Goal: Task Accomplishment & Management: Use online tool/utility

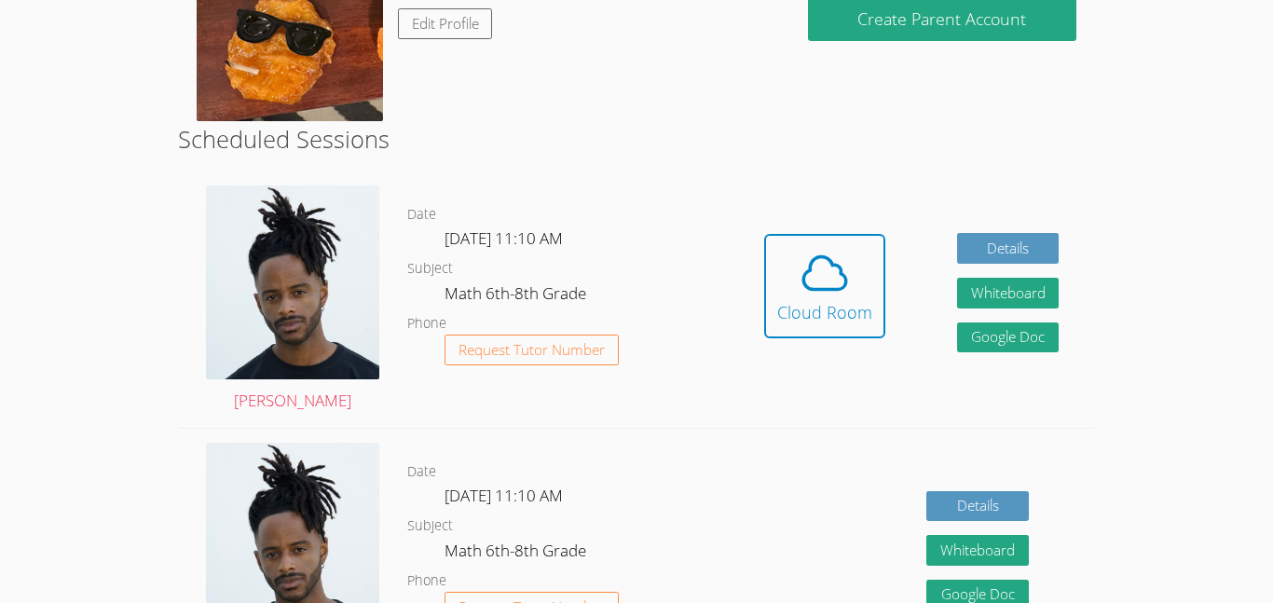
scroll to position [181, 0]
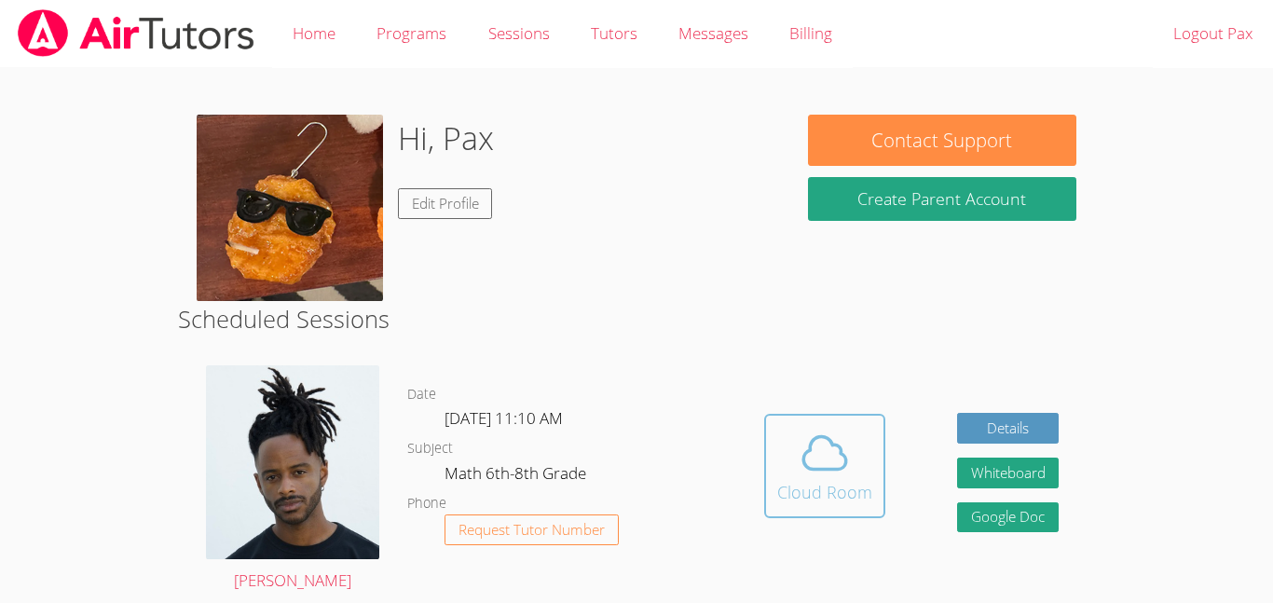
click at [852, 460] on span at bounding box center [824, 453] width 95 height 52
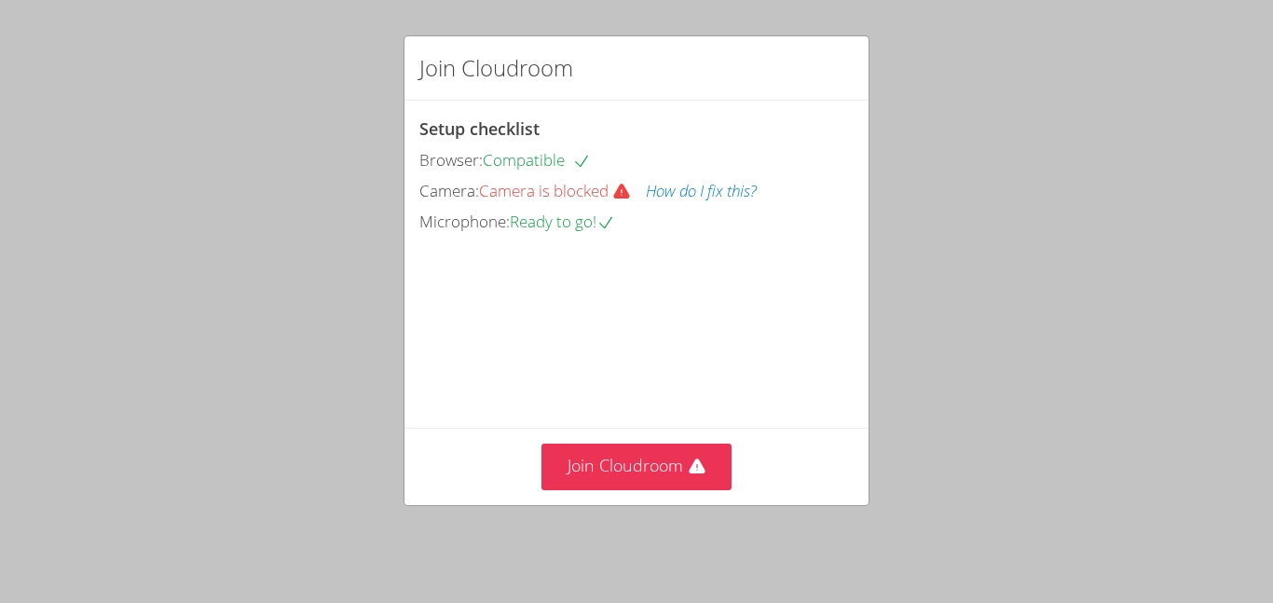
click at [7, 180] on div "Join Cloudroom Setup checklist Browser: Compatible Camera: Camera is blocked Ho…" at bounding box center [636, 301] width 1273 height 603
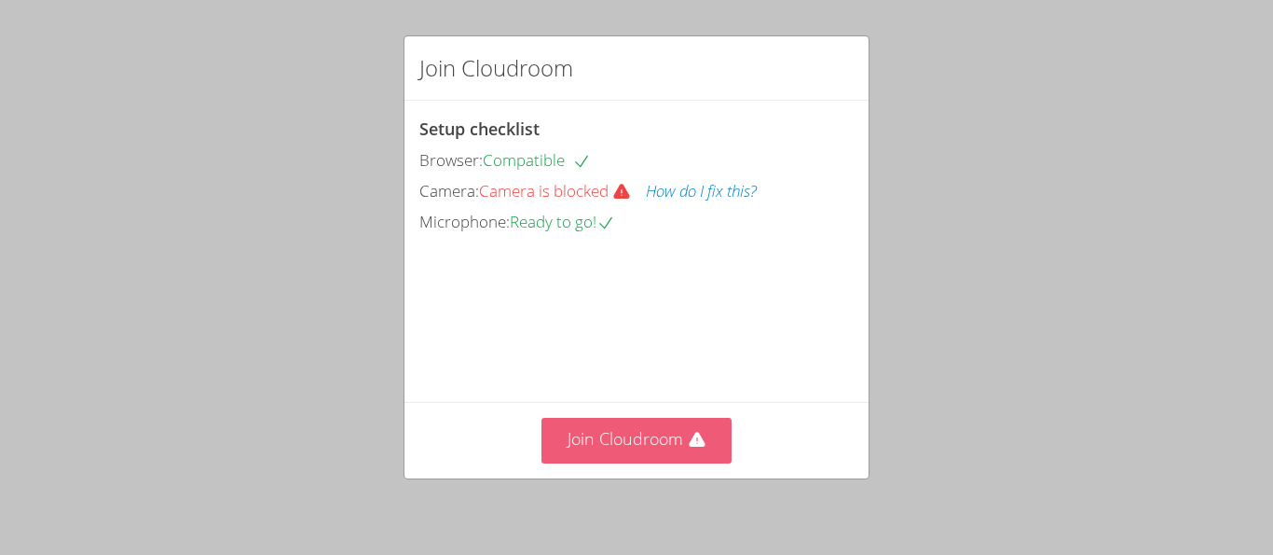
click at [602, 443] on button "Join Cloudroom" at bounding box center [636, 441] width 191 height 46
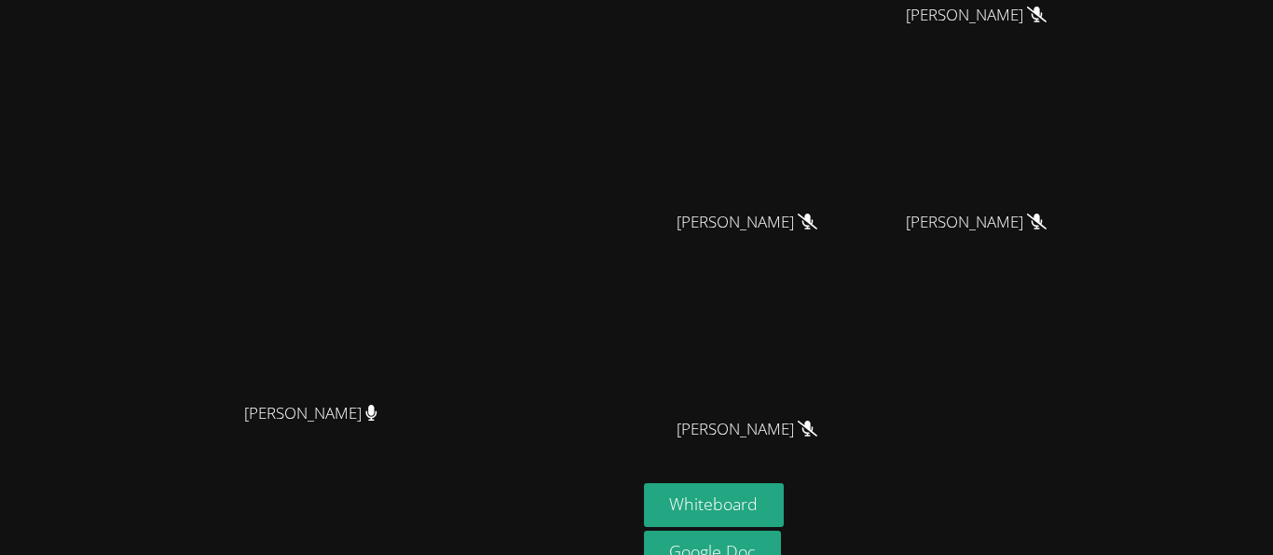
scroll to position [223, 0]
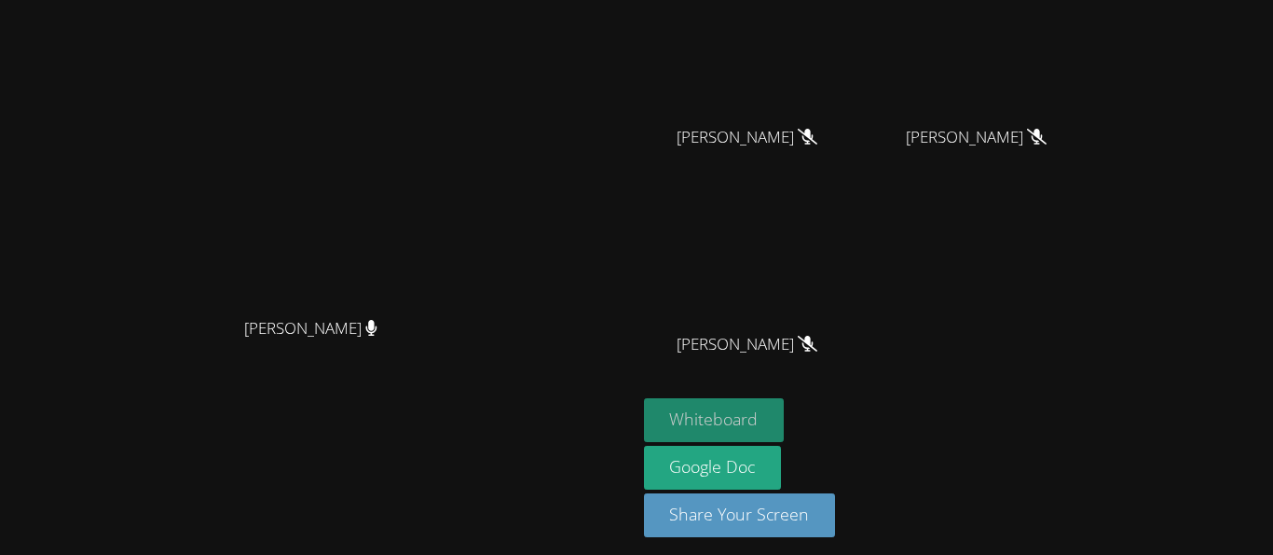
click at [785, 426] on button "Whiteboard" at bounding box center [714, 420] width 141 height 44
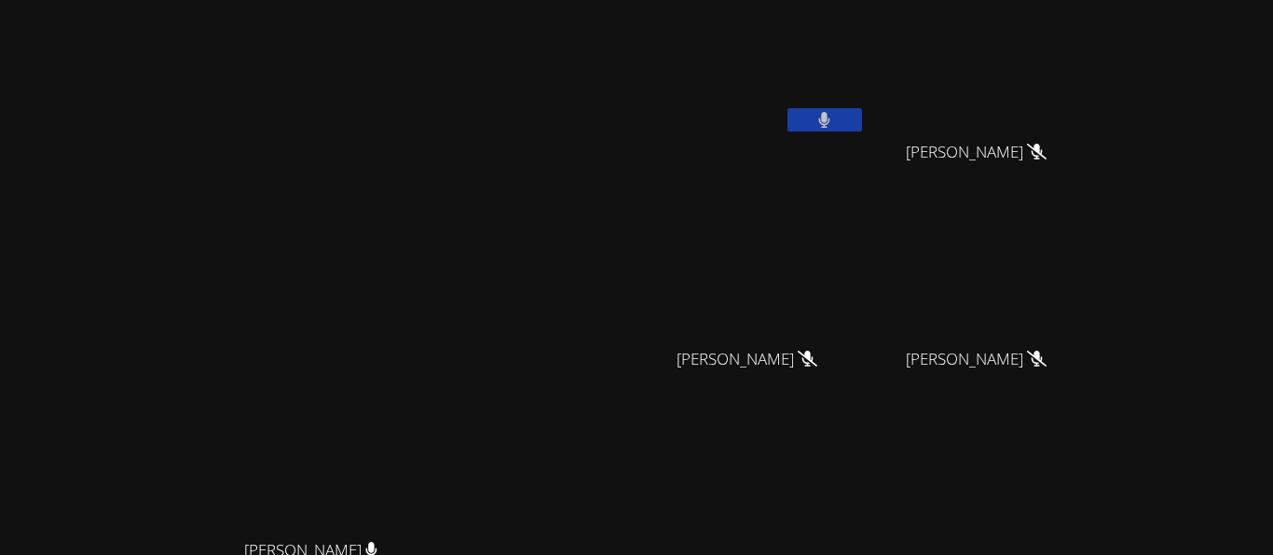
scroll to position [0, 0]
click at [862, 118] on button at bounding box center [825, 120] width 75 height 23
click at [862, 120] on button at bounding box center [825, 120] width 75 height 23
click at [830, 120] on icon at bounding box center [824, 121] width 11 height 16
click at [834, 120] on icon at bounding box center [825, 121] width 20 height 16
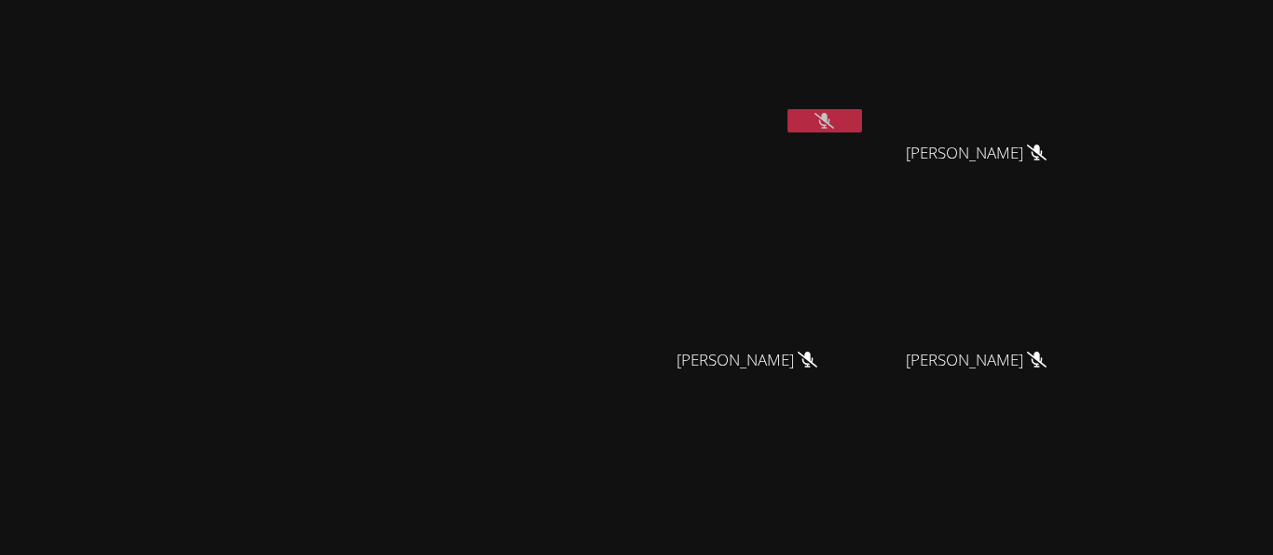
click at [862, 110] on button at bounding box center [825, 120] width 75 height 23
click at [862, 114] on button at bounding box center [825, 120] width 75 height 23
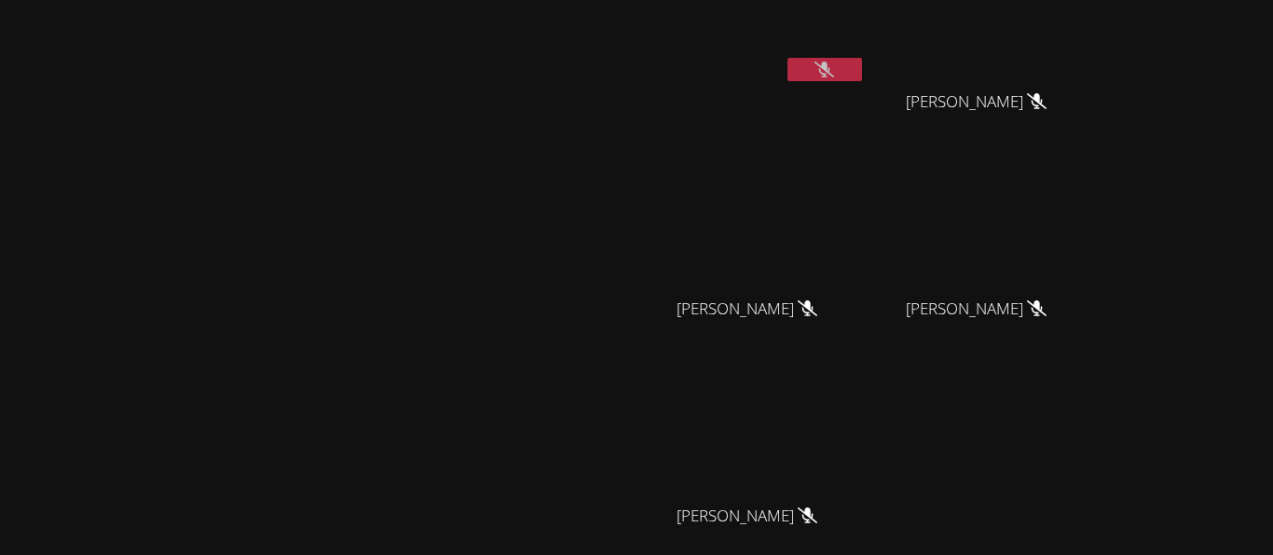
scroll to position [54, 0]
click at [862, 69] on button at bounding box center [825, 66] width 75 height 23
